Goal: Information Seeking & Learning: Learn about a topic

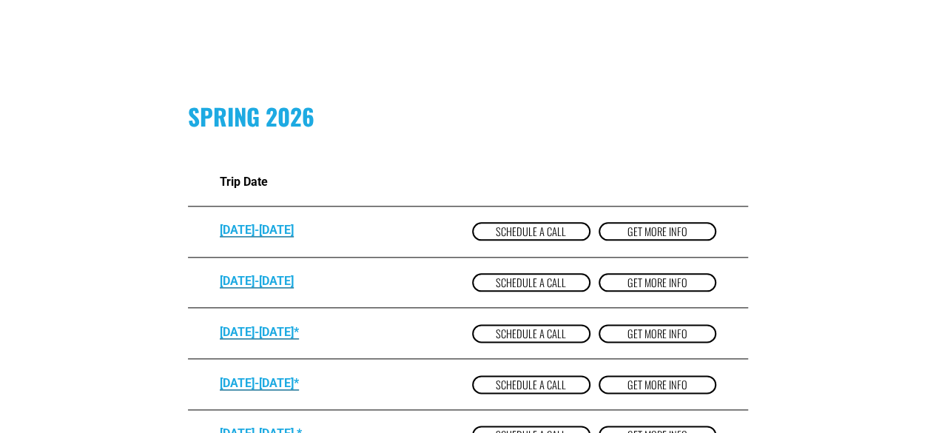
scroll to position [757, 0]
click at [270, 287] on strong "FEB 28-MAR 7" at bounding box center [257, 280] width 74 height 14
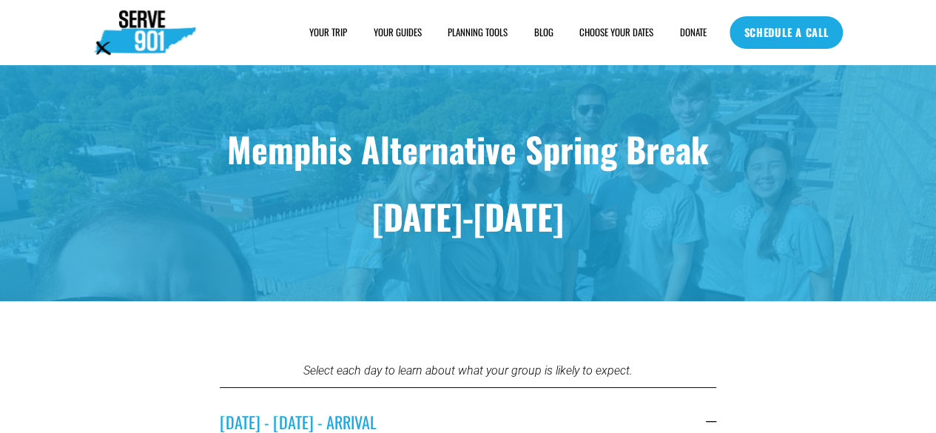
click at [0, 0] on span "FAQs" at bounding box center [0, 0] width 0 height 0
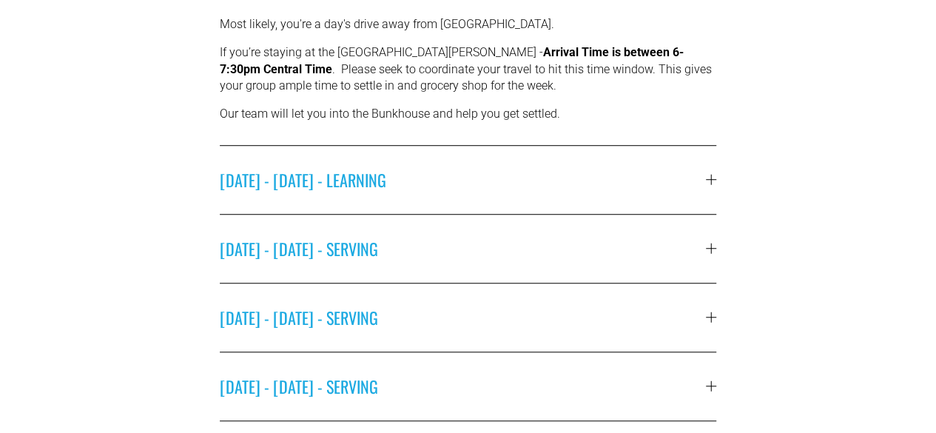
scroll to position [64, 0]
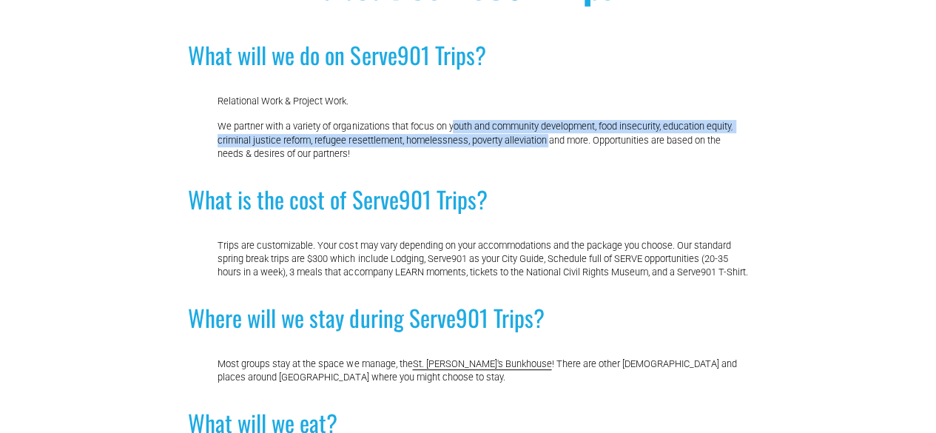
drag, startPoint x: 455, startPoint y: 128, endPoint x: 552, endPoint y: 143, distance: 98.0
click at [552, 143] on p "We partner with a variety of organizations that focus on youth and community de…" at bounding box center [482, 140] width 530 height 40
copy p "outh and community development, food insecurity, education equity, criminal jus…"
